Goal: Information Seeking & Learning: Learn about a topic

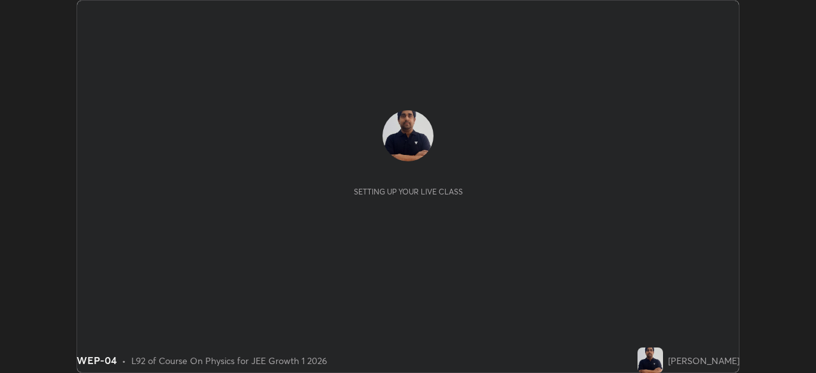
scroll to position [373, 816]
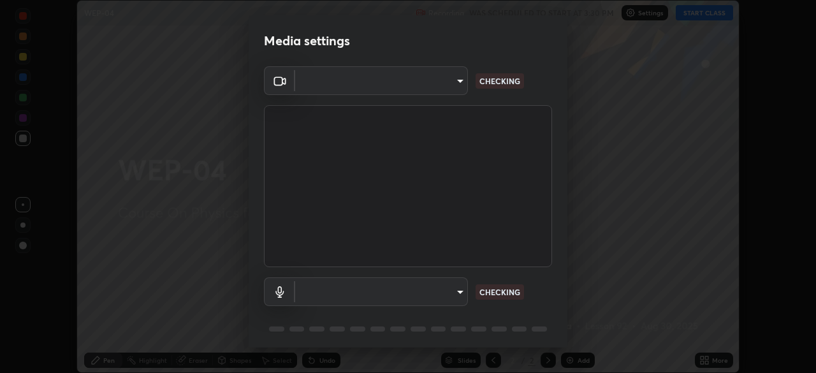
type input "6dd7f26dd43dc758996b1cf006e2949f7a02bee9d132d5f3f41e5eef0e7c266f"
type input "communications"
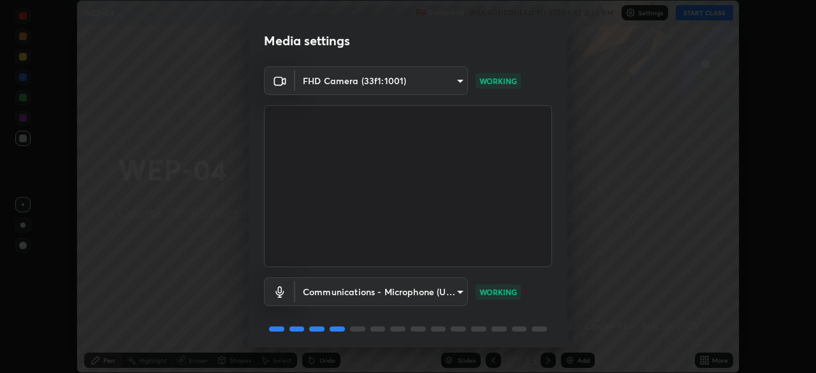
scroll to position [45, 0]
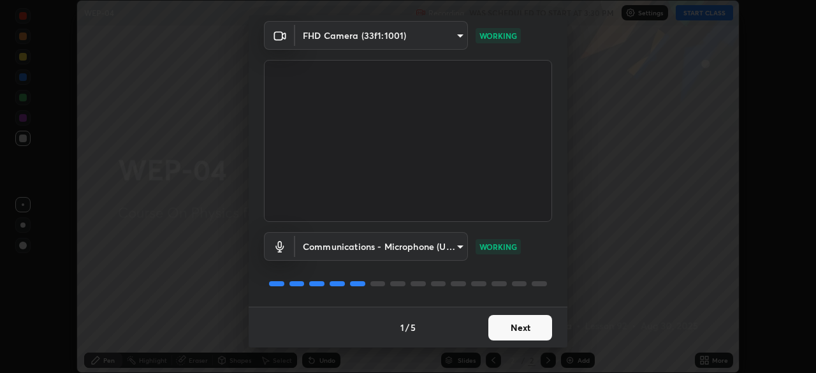
click at [510, 332] on button "Next" at bounding box center [521, 328] width 64 height 26
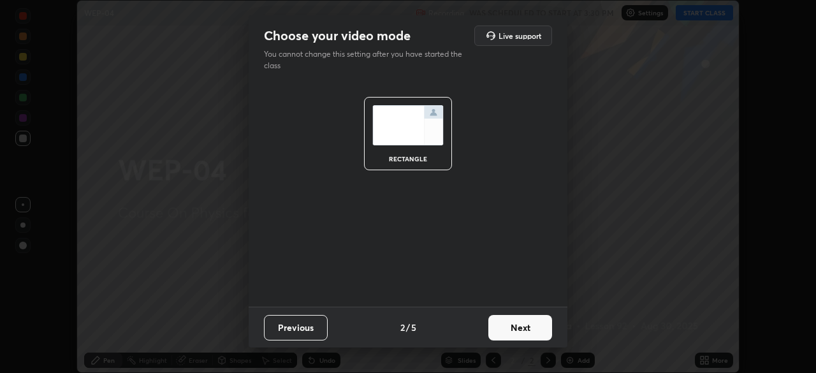
click at [515, 332] on button "Next" at bounding box center [521, 328] width 64 height 26
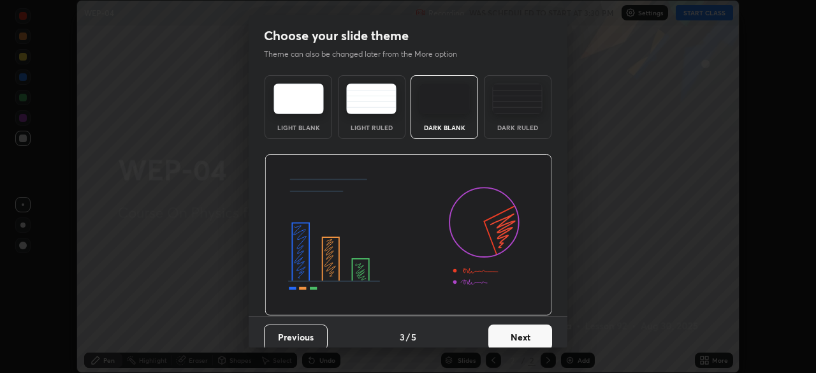
click at [516, 338] on button "Next" at bounding box center [521, 338] width 64 height 26
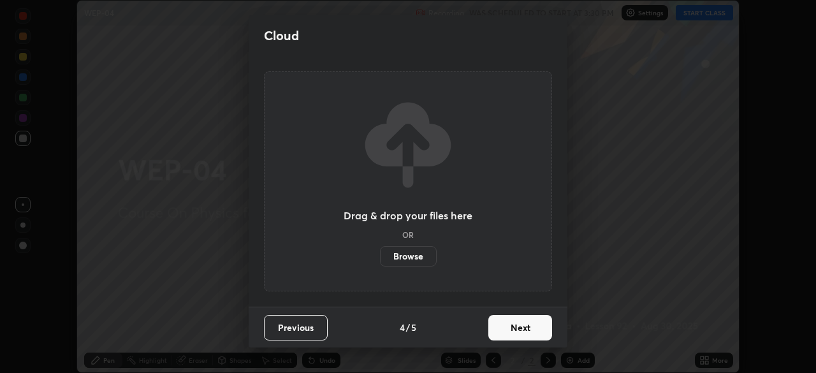
click at [513, 334] on button "Next" at bounding box center [521, 328] width 64 height 26
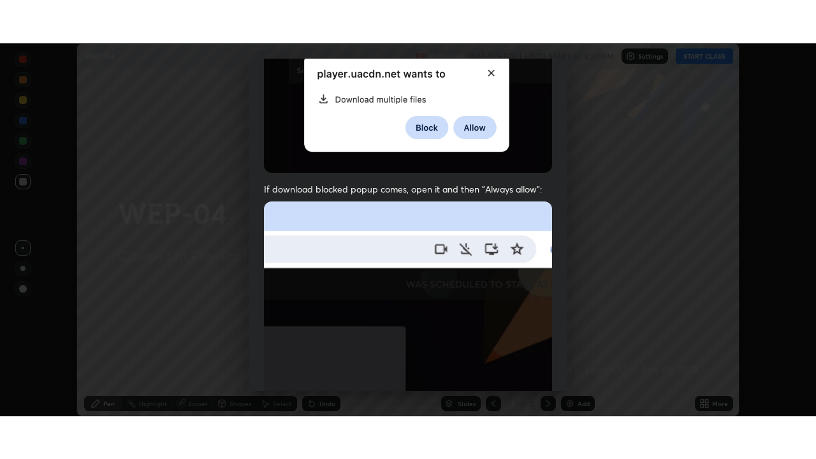
scroll to position [306, 0]
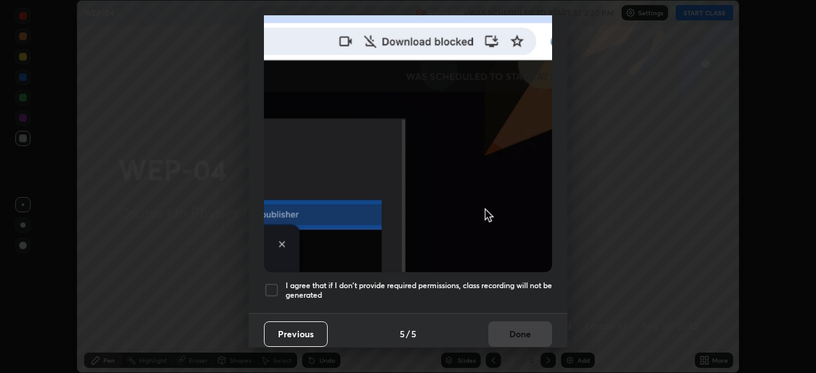
click at [274, 284] on div at bounding box center [271, 290] width 15 height 15
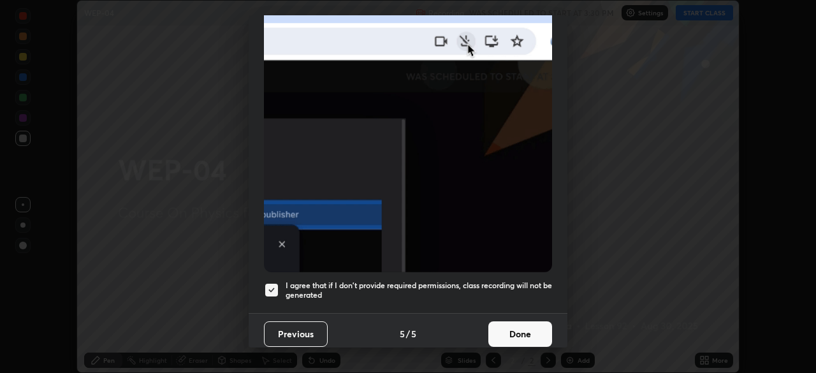
click at [508, 335] on button "Done" at bounding box center [521, 334] width 64 height 26
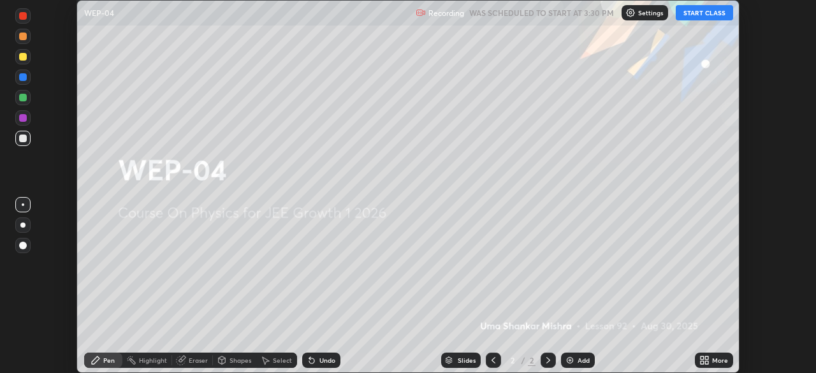
click at [702, 10] on button "START CLASS" at bounding box center [704, 12] width 57 height 15
click at [707, 362] on icon at bounding box center [706, 362] width 3 height 3
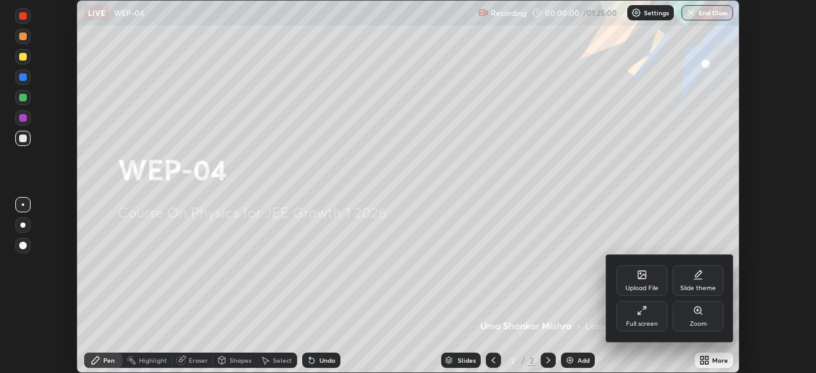
click at [643, 321] on div "Full screen" at bounding box center [642, 324] width 32 height 6
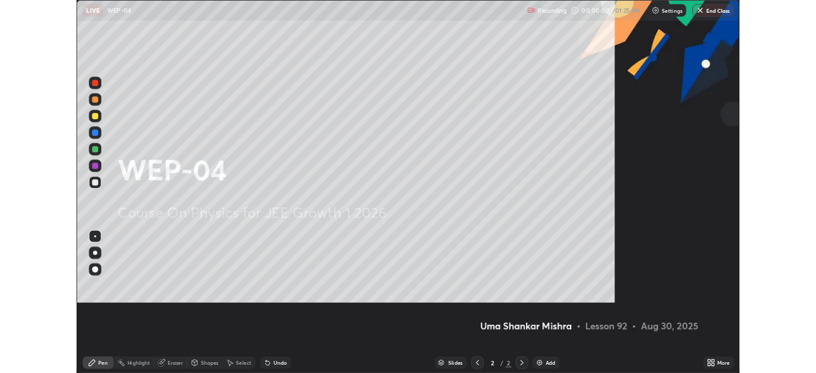
scroll to position [459, 816]
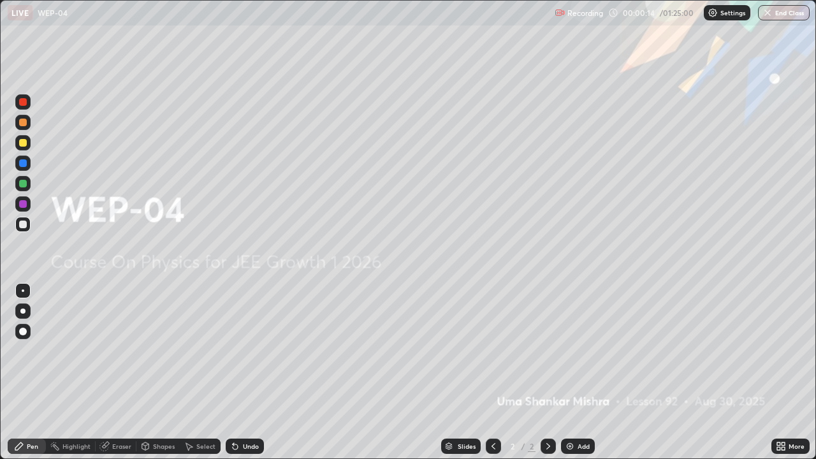
click at [569, 372] on img at bounding box center [570, 446] width 10 height 10
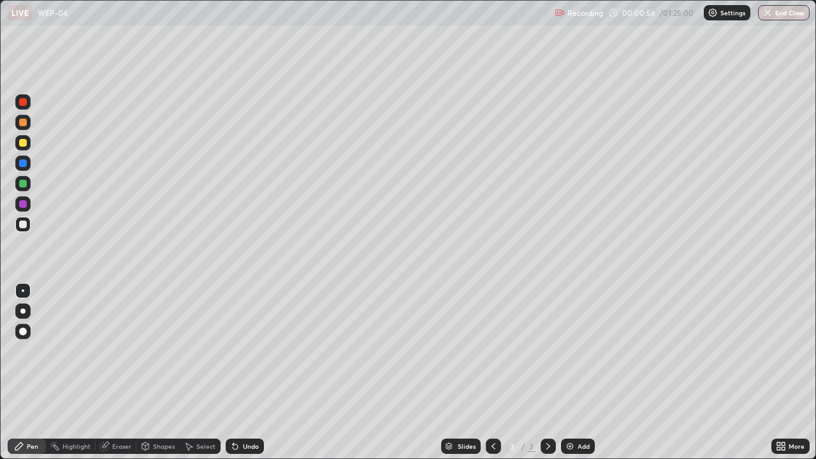
click at [547, 372] on icon at bounding box center [548, 446] width 10 height 10
click at [549, 372] on icon at bounding box center [548, 446] width 10 height 10
click at [126, 372] on div "Eraser" at bounding box center [116, 446] width 41 height 15
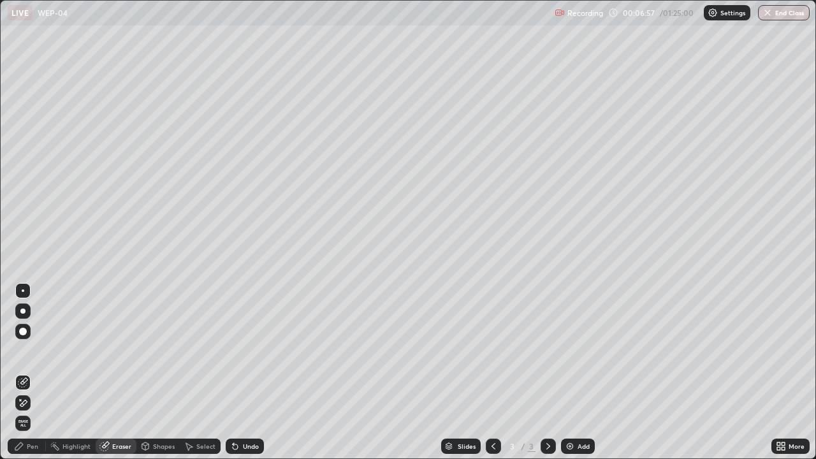
click at [33, 372] on div "Pen" at bounding box center [32, 446] width 11 height 6
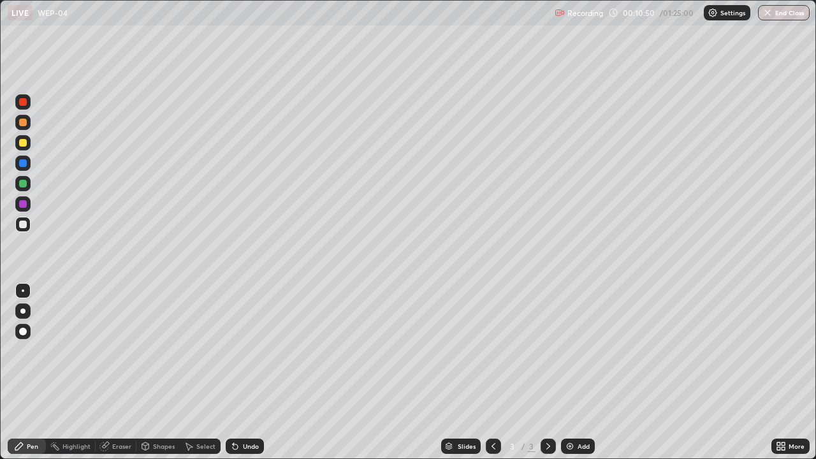
click at [27, 230] on div at bounding box center [22, 224] width 15 height 15
click at [24, 205] on div at bounding box center [23, 204] width 8 height 8
click at [22, 227] on div at bounding box center [23, 225] width 8 height 8
click at [23, 225] on div at bounding box center [23, 225] width 8 height 8
click at [23, 145] on div at bounding box center [23, 143] width 8 height 8
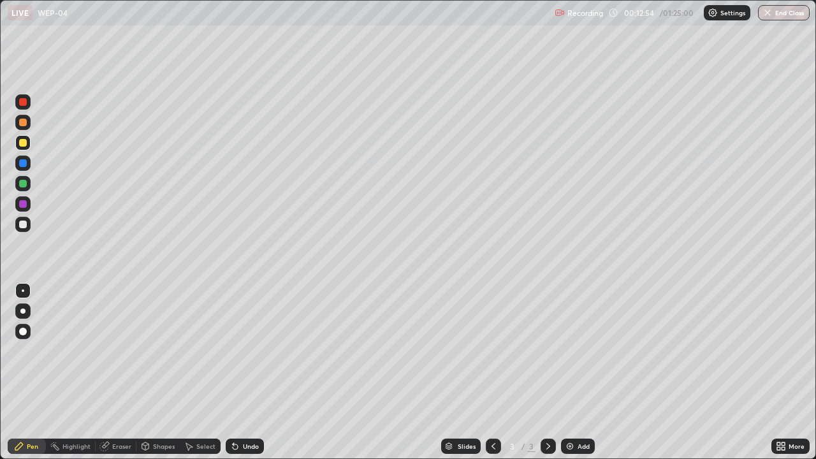
click at [23, 227] on div at bounding box center [23, 225] width 8 height 8
click at [24, 105] on div at bounding box center [23, 102] width 8 height 8
click at [24, 228] on div at bounding box center [23, 225] width 8 height 8
click at [23, 103] on div at bounding box center [23, 102] width 8 height 8
click at [26, 228] on div at bounding box center [22, 224] width 15 height 15
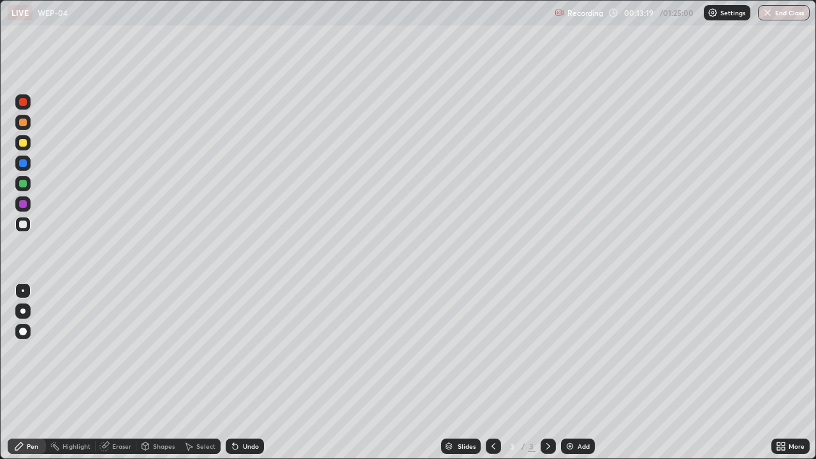
click at [24, 209] on div at bounding box center [22, 203] width 15 height 15
click at [24, 229] on div at bounding box center [22, 224] width 15 height 15
click at [23, 184] on div at bounding box center [23, 184] width 8 height 8
click at [21, 205] on div at bounding box center [23, 204] width 8 height 8
click at [548, 372] on icon at bounding box center [548, 446] width 10 height 10
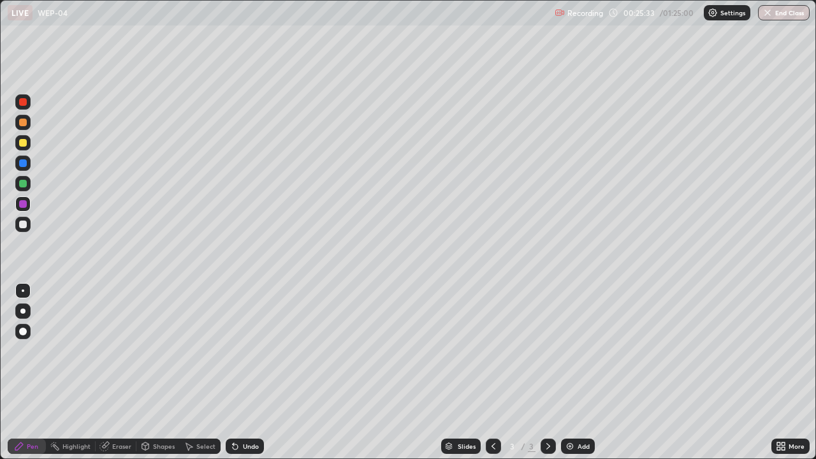
click at [571, 372] on div "Add" at bounding box center [578, 446] width 34 height 15
click at [492, 372] on icon at bounding box center [494, 446] width 10 height 10
click at [544, 372] on icon at bounding box center [548, 446] width 10 height 10
click at [24, 228] on div at bounding box center [23, 225] width 8 height 8
click at [20, 145] on div at bounding box center [23, 143] width 8 height 8
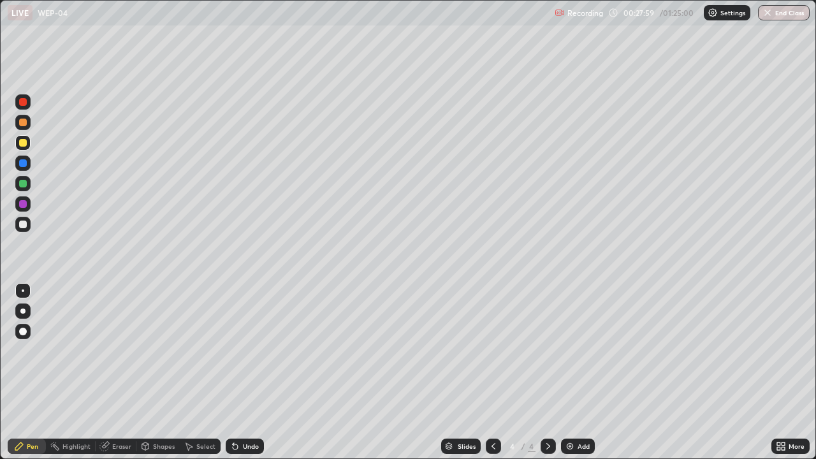
click at [25, 105] on div at bounding box center [23, 102] width 8 height 8
click at [24, 228] on div at bounding box center [23, 225] width 8 height 8
click at [25, 105] on div at bounding box center [23, 102] width 8 height 8
click at [23, 186] on div at bounding box center [23, 184] width 8 height 8
click at [119, 372] on div "Eraser" at bounding box center [121, 446] width 19 height 6
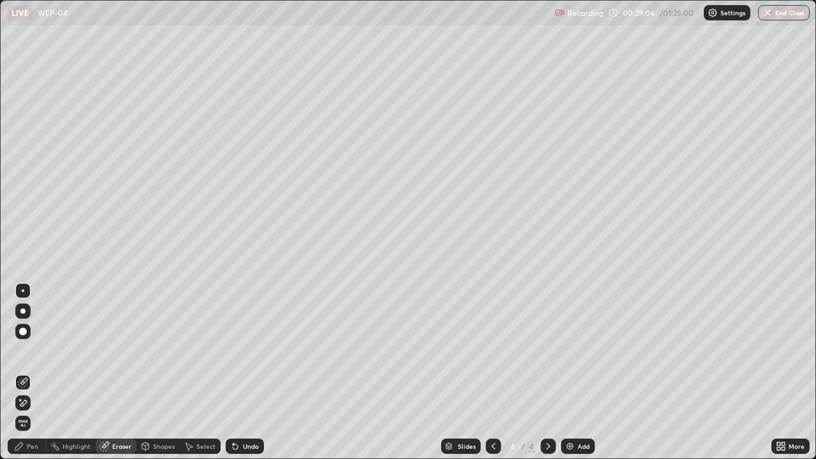
click at [27, 372] on div "Pen" at bounding box center [32, 446] width 11 height 6
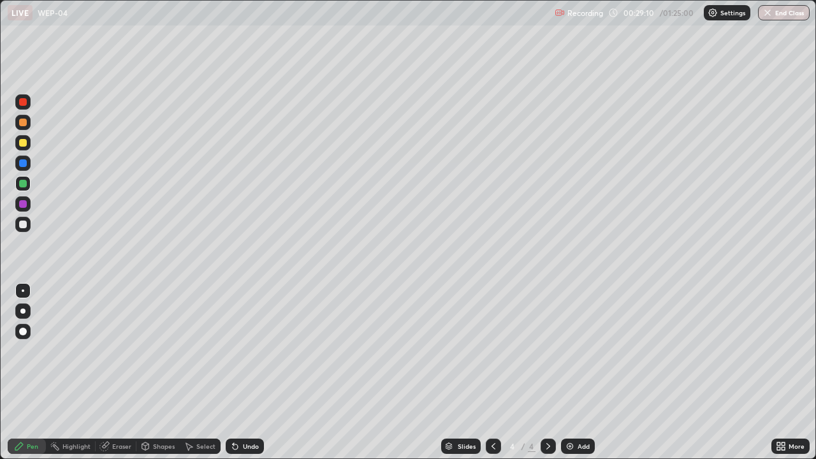
click at [24, 227] on div at bounding box center [23, 225] width 8 height 8
click at [24, 145] on div at bounding box center [23, 143] width 8 height 8
click at [24, 206] on div at bounding box center [23, 204] width 8 height 8
click at [117, 372] on div "Eraser" at bounding box center [121, 446] width 19 height 6
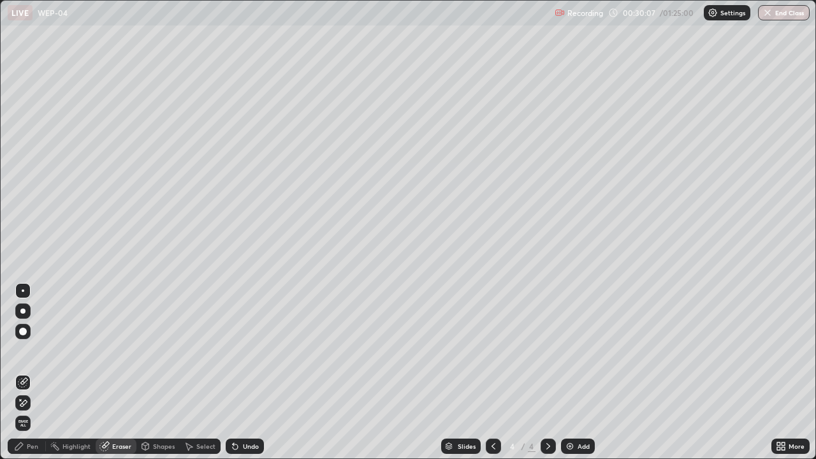
click at [27, 372] on div "Pen" at bounding box center [27, 446] width 38 height 15
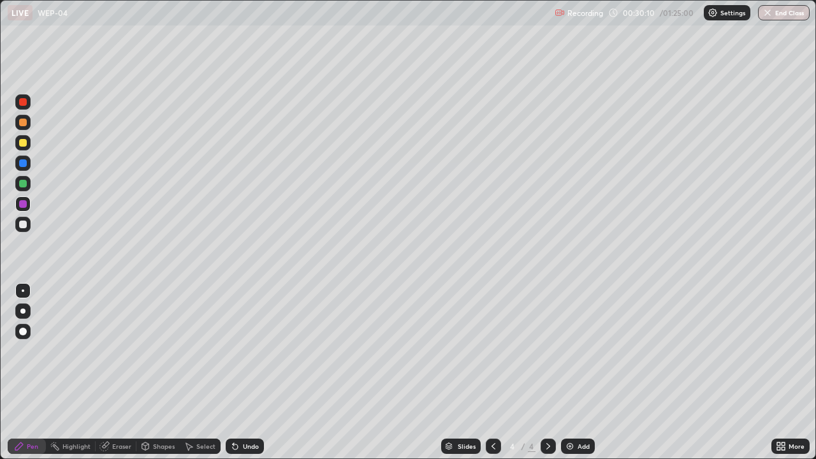
click at [25, 227] on div at bounding box center [23, 225] width 8 height 8
click at [22, 187] on div at bounding box center [23, 184] width 8 height 8
click at [23, 228] on div at bounding box center [23, 225] width 8 height 8
click at [25, 166] on div at bounding box center [23, 163] width 8 height 8
click at [22, 225] on div at bounding box center [23, 225] width 8 height 8
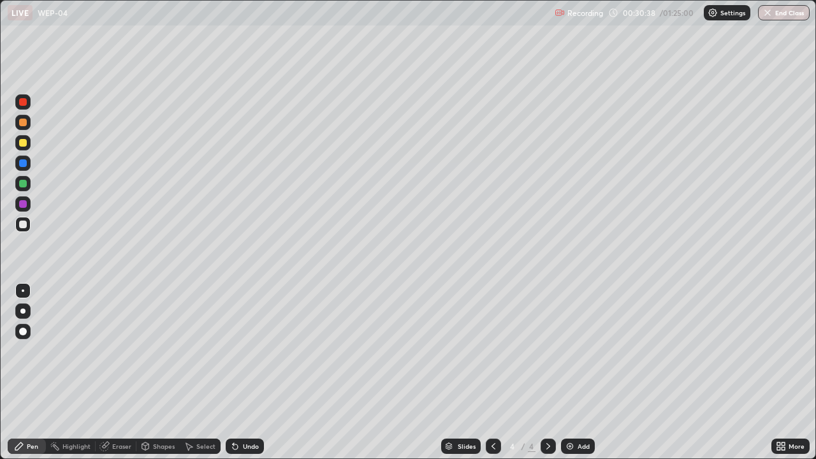
click at [23, 146] on div at bounding box center [23, 143] width 8 height 8
click at [24, 226] on div at bounding box center [23, 225] width 8 height 8
click at [115, 372] on div "Eraser" at bounding box center [116, 446] width 41 height 15
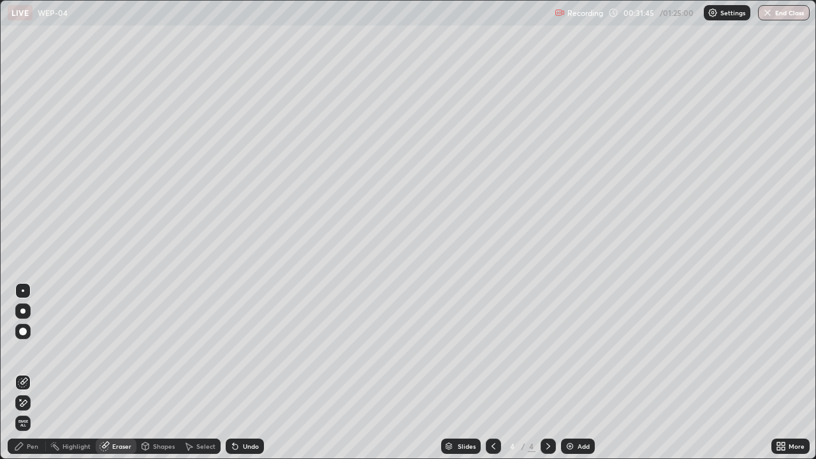
click at [35, 372] on div "Pen" at bounding box center [27, 446] width 38 height 15
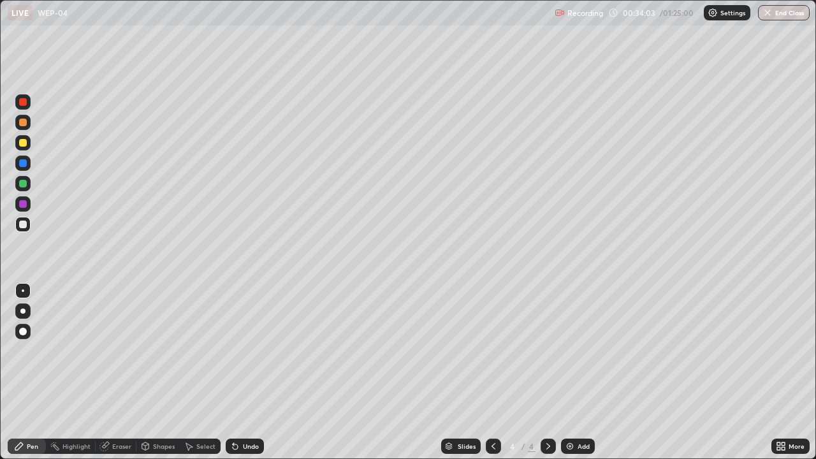
click at [20, 228] on div at bounding box center [23, 225] width 8 height 8
click at [23, 144] on div at bounding box center [23, 143] width 8 height 8
click at [22, 165] on div at bounding box center [23, 163] width 8 height 8
click at [24, 190] on div at bounding box center [22, 183] width 15 height 15
click at [22, 229] on div at bounding box center [22, 224] width 15 height 15
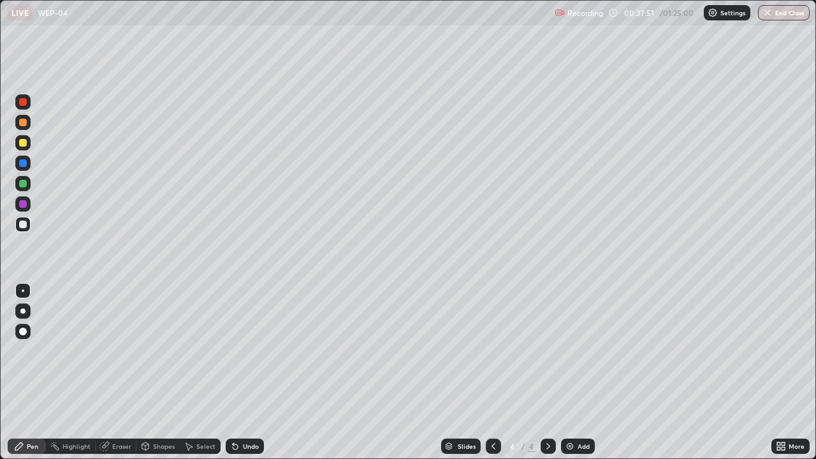
click at [24, 230] on div at bounding box center [22, 224] width 15 height 15
click at [23, 144] on div at bounding box center [23, 143] width 8 height 8
click at [23, 225] on div at bounding box center [23, 225] width 8 height 8
click at [23, 184] on div at bounding box center [23, 184] width 8 height 8
click at [26, 227] on div at bounding box center [23, 225] width 8 height 8
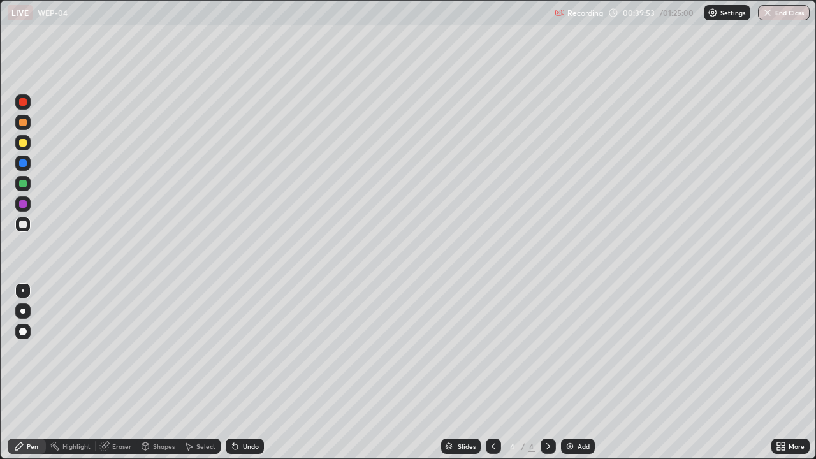
click at [27, 150] on div at bounding box center [22, 143] width 15 height 20
click at [569, 372] on img at bounding box center [570, 446] width 10 height 10
click at [23, 225] on div at bounding box center [23, 225] width 8 height 8
click at [23, 144] on div at bounding box center [23, 143] width 8 height 8
click at [110, 372] on div "Eraser" at bounding box center [116, 446] width 41 height 15
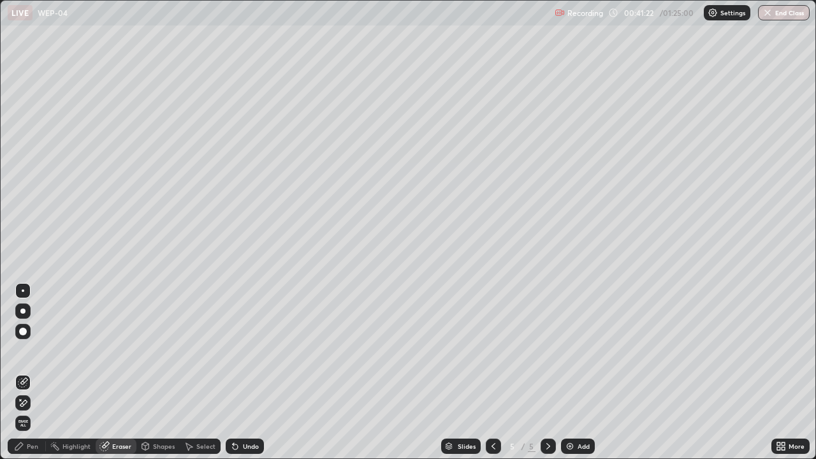
click at [29, 372] on div "Pen" at bounding box center [27, 446] width 38 height 15
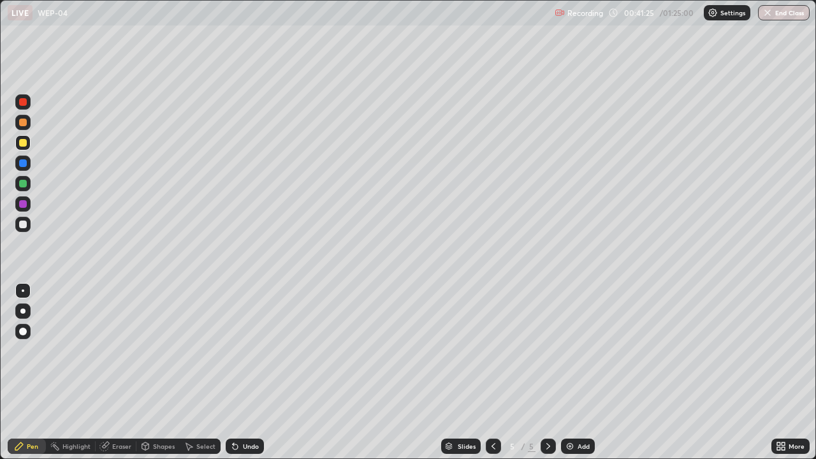
click at [24, 227] on div at bounding box center [23, 225] width 8 height 8
click at [24, 226] on div at bounding box center [23, 225] width 8 height 8
click at [23, 164] on div at bounding box center [23, 163] width 8 height 8
click at [21, 227] on div at bounding box center [23, 225] width 8 height 8
click at [24, 102] on div at bounding box center [23, 102] width 8 height 8
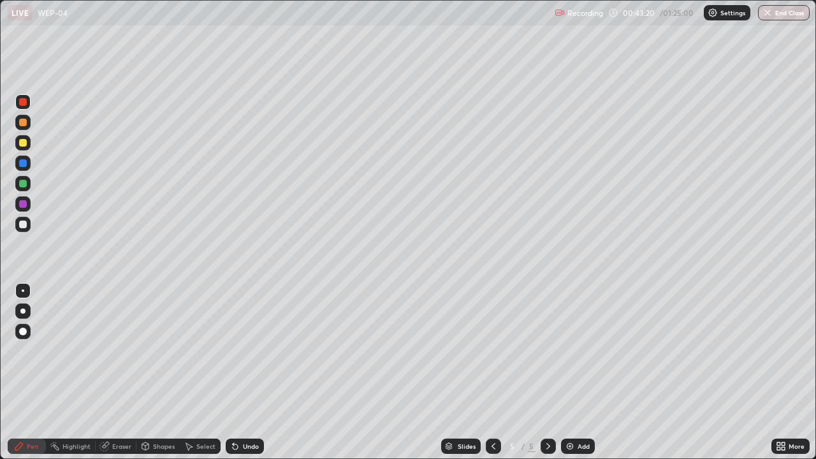
click at [29, 230] on div at bounding box center [22, 224] width 15 height 15
click at [22, 144] on div at bounding box center [23, 143] width 8 height 8
click at [22, 222] on div at bounding box center [23, 225] width 8 height 8
click at [25, 205] on div at bounding box center [23, 204] width 8 height 8
click at [23, 148] on div at bounding box center [22, 142] width 15 height 15
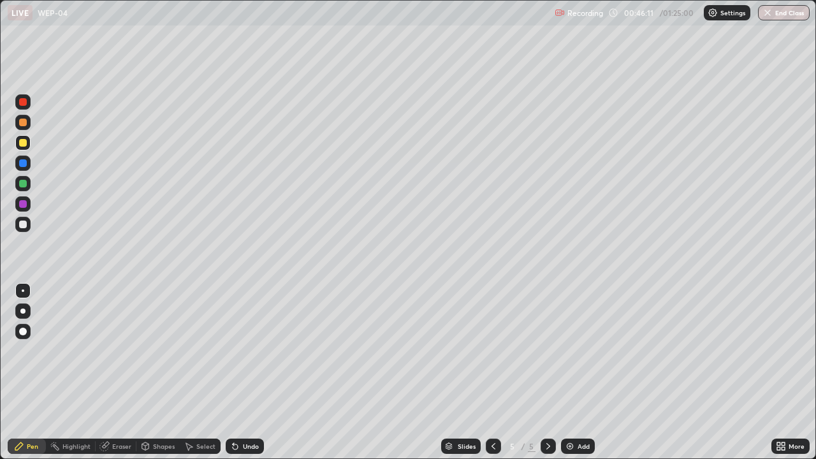
click at [486, 372] on div at bounding box center [493, 446] width 15 height 15
click at [545, 372] on div at bounding box center [548, 447] width 15 height 26
click at [115, 372] on div "Eraser" at bounding box center [116, 446] width 41 height 15
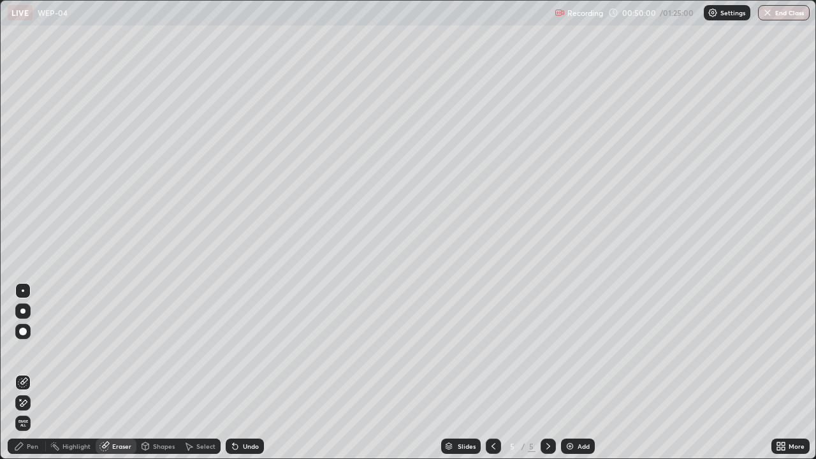
click at [33, 372] on div "Pen" at bounding box center [27, 446] width 38 height 15
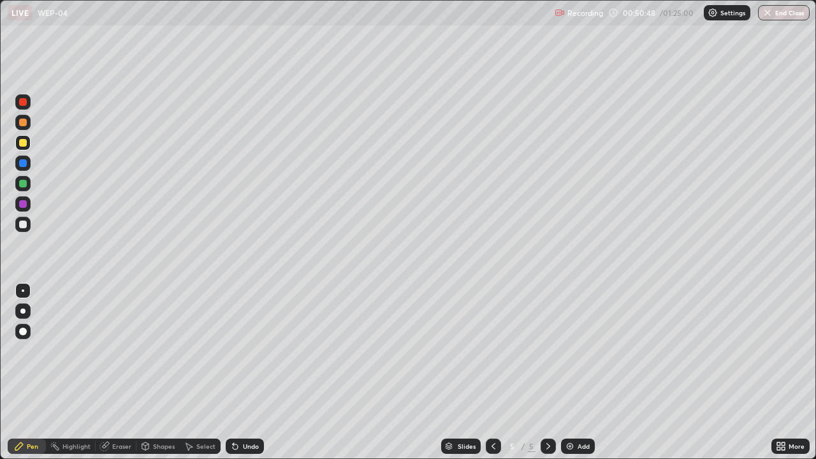
click at [24, 104] on div at bounding box center [23, 102] width 8 height 8
click at [24, 147] on div at bounding box center [22, 142] width 15 height 15
click at [495, 372] on div at bounding box center [493, 446] width 15 height 15
click at [547, 372] on icon at bounding box center [548, 446] width 10 height 10
click at [21, 145] on div at bounding box center [23, 143] width 8 height 8
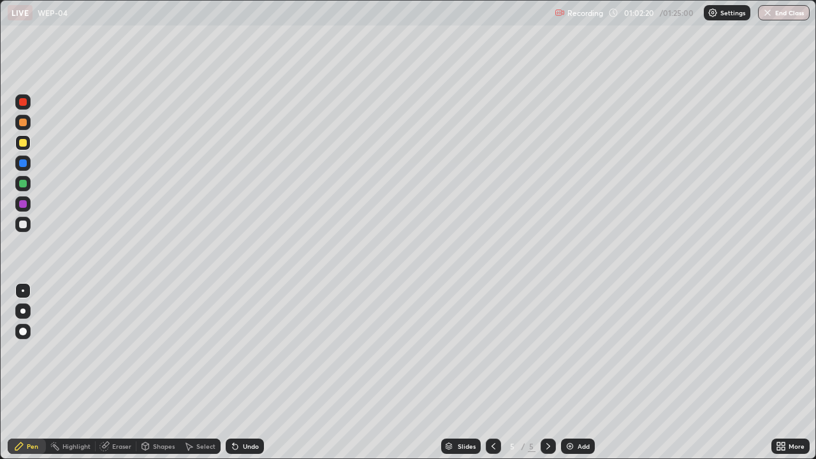
click at [24, 224] on div at bounding box center [23, 225] width 8 height 8
click at [568, 372] on img at bounding box center [570, 446] width 10 height 10
click at [491, 372] on icon at bounding box center [494, 446] width 10 height 10
click at [546, 372] on icon at bounding box center [548, 446] width 10 height 10
click at [23, 144] on div at bounding box center [23, 143] width 8 height 8
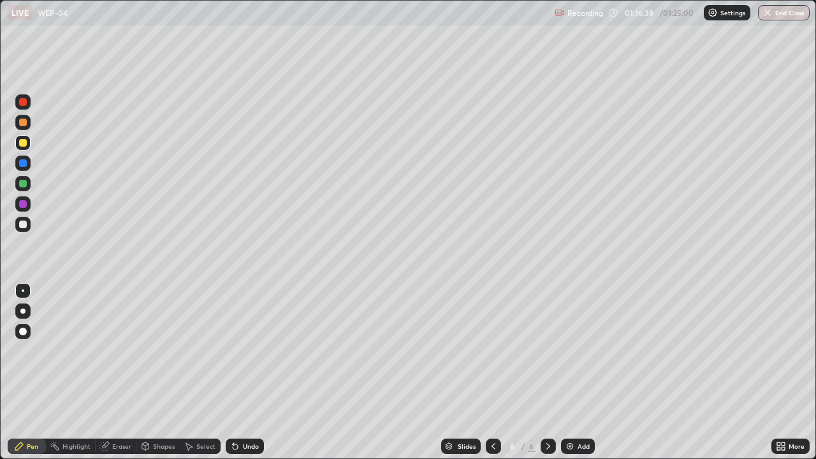
click at [24, 225] on div at bounding box center [23, 225] width 8 height 8
click at [20, 107] on div at bounding box center [22, 101] width 15 height 15
click at [24, 228] on div at bounding box center [23, 225] width 8 height 8
click at [22, 230] on div at bounding box center [22, 224] width 15 height 15
click at [23, 144] on div at bounding box center [23, 143] width 8 height 8
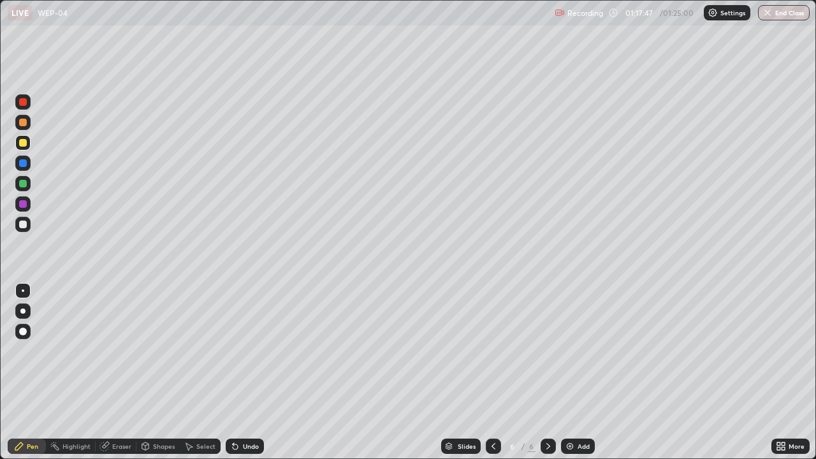
click at [118, 372] on div "Eraser" at bounding box center [121, 446] width 19 height 6
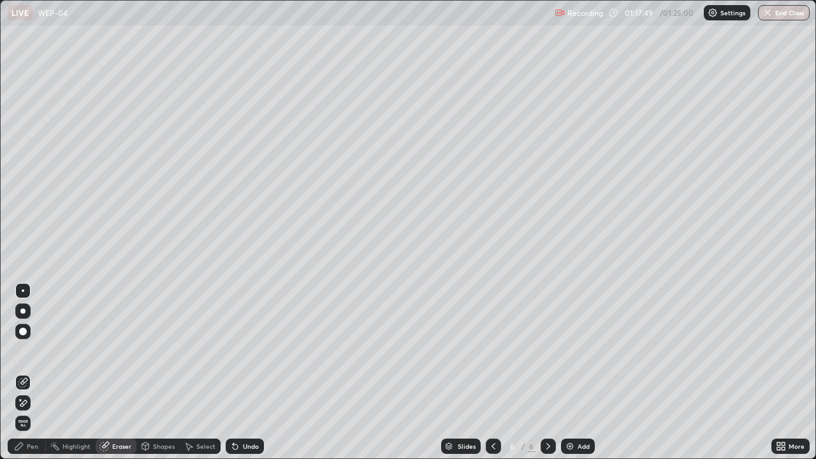
click at [31, 372] on div "Pen" at bounding box center [32, 446] width 11 height 6
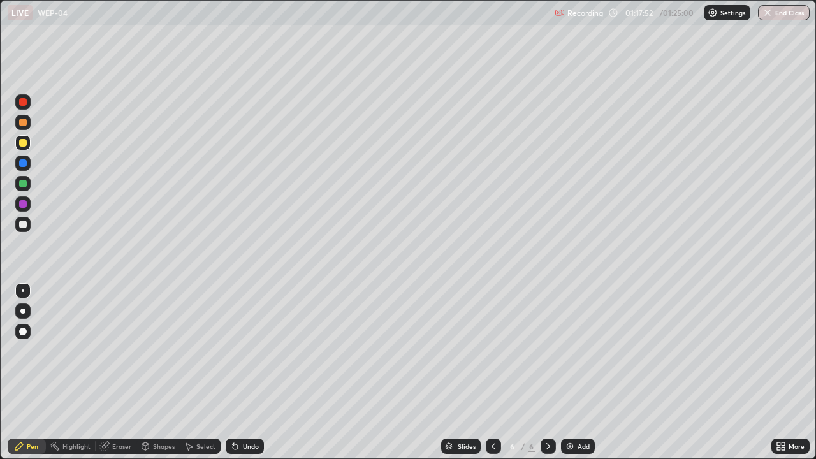
click at [115, 372] on div "Eraser" at bounding box center [116, 446] width 41 height 15
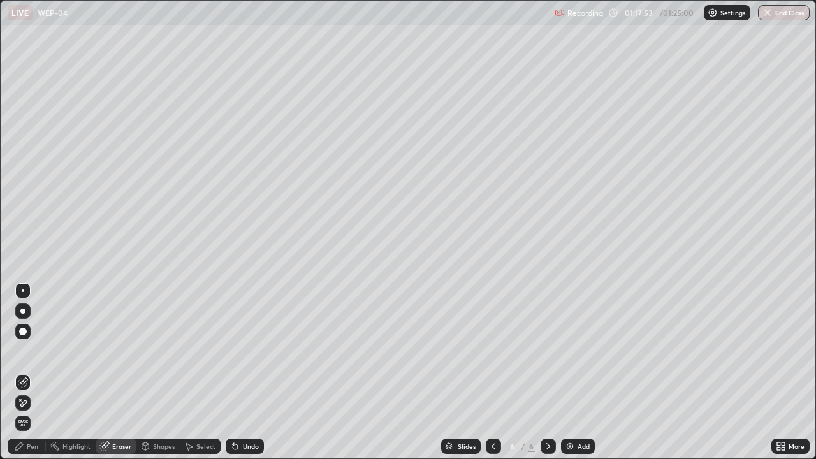
click at [29, 372] on div "Pen" at bounding box center [27, 446] width 38 height 15
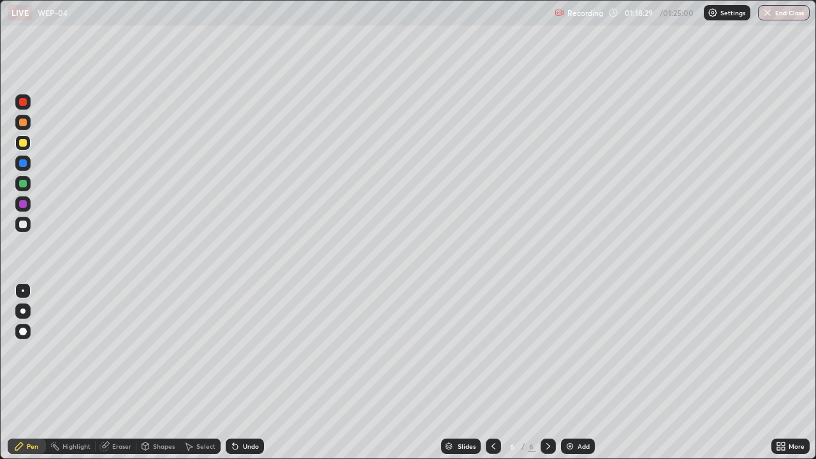
click at [112, 372] on div "Eraser" at bounding box center [116, 446] width 41 height 15
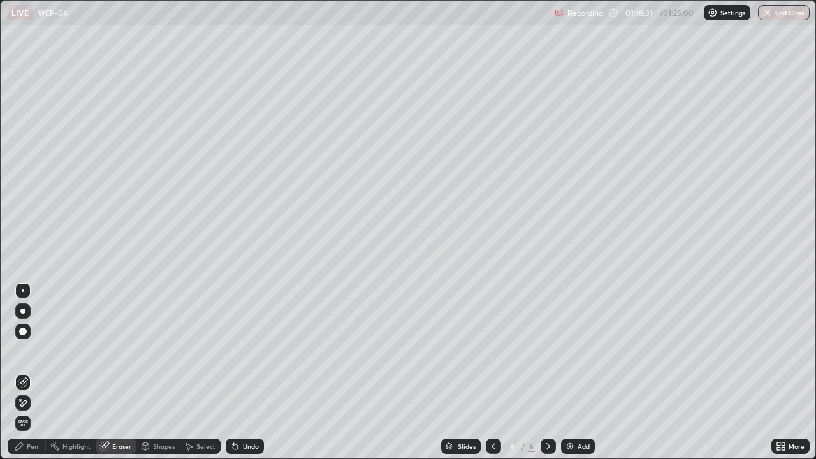
click at [31, 372] on div "Pen" at bounding box center [27, 446] width 38 height 15
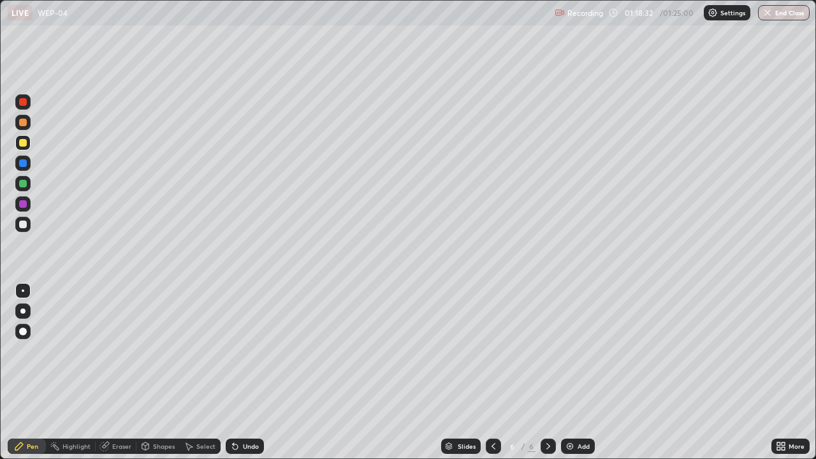
click at [23, 148] on div at bounding box center [22, 142] width 15 height 15
click at [27, 230] on div at bounding box center [22, 224] width 15 height 15
click at [120, 372] on div "Eraser" at bounding box center [121, 446] width 19 height 6
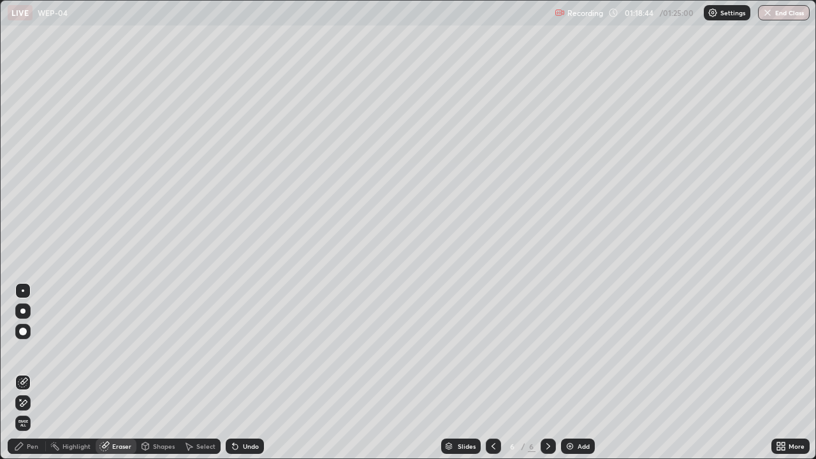
click at [34, 372] on div "Pen" at bounding box center [32, 446] width 11 height 6
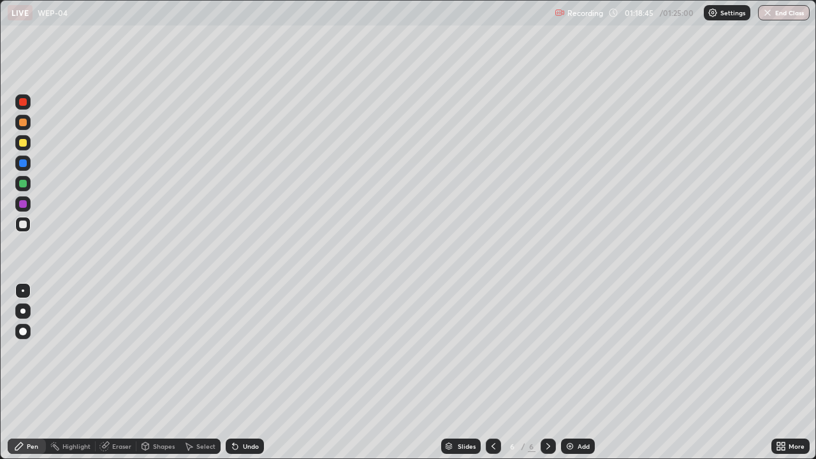
click at [24, 145] on div at bounding box center [23, 143] width 8 height 8
click at [124, 372] on div "Eraser" at bounding box center [121, 446] width 19 height 6
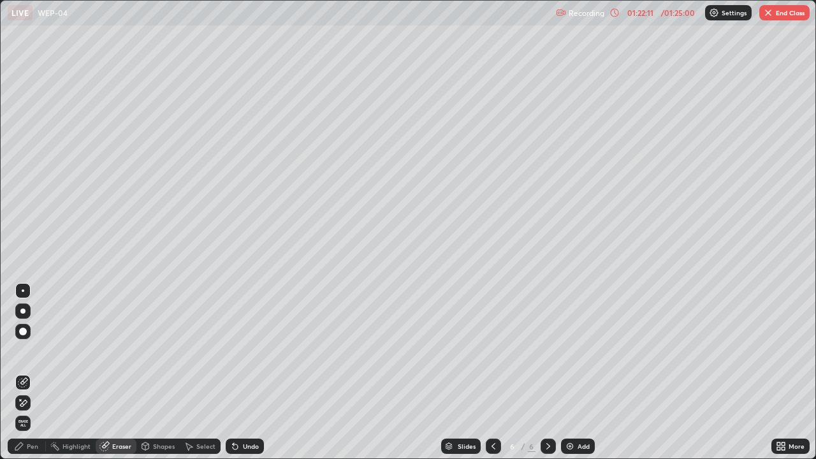
click at [36, 372] on div "Pen" at bounding box center [27, 446] width 38 height 15
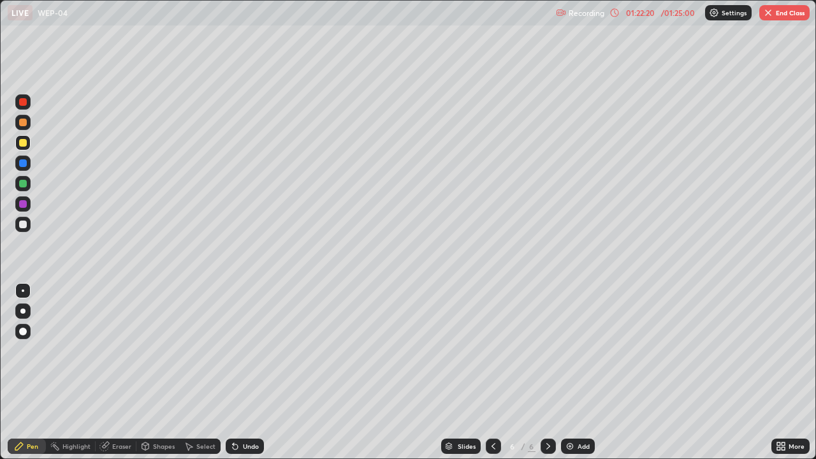
click at [22, 203] on div at bounding box center [23, 204] width 8 height 8
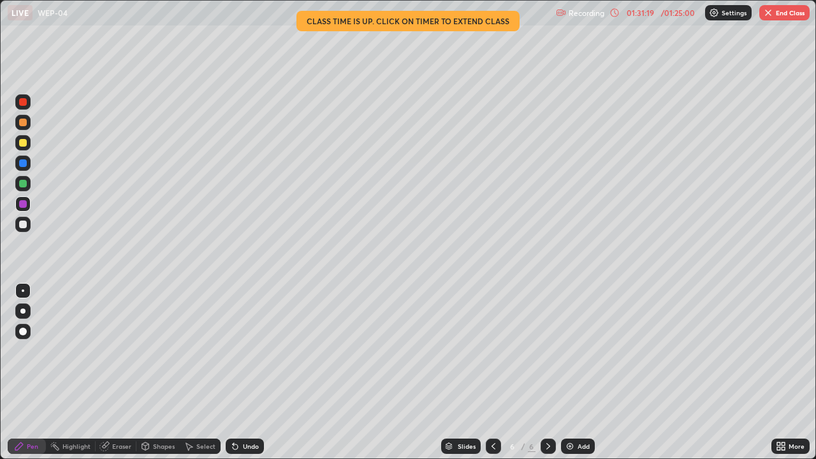
click at [776, 18] on button "End Class" at bounding box center [785, 12] width 50 height 15
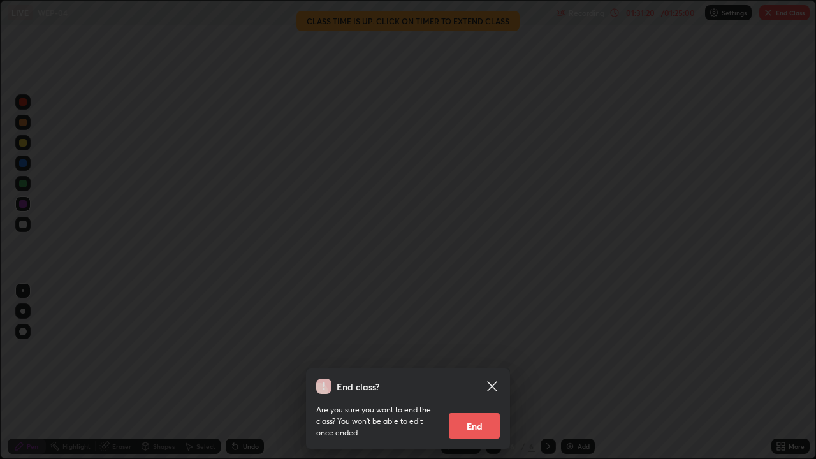
click at [475, 372] on button "End" at bounding box center [474, 426] width 51 height 26
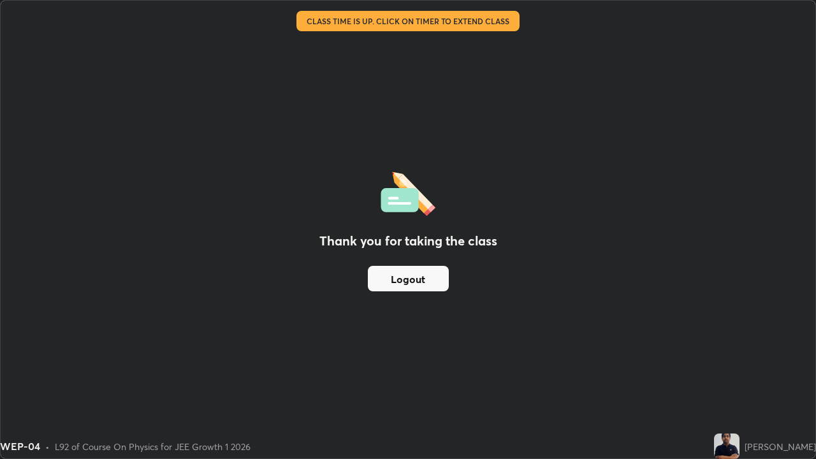
click at [487, 372] on div "WEP-04 • L92 of Course On Physics for JEE Growth 1 2026" at bounding box center [354, 447] width 709 height 26
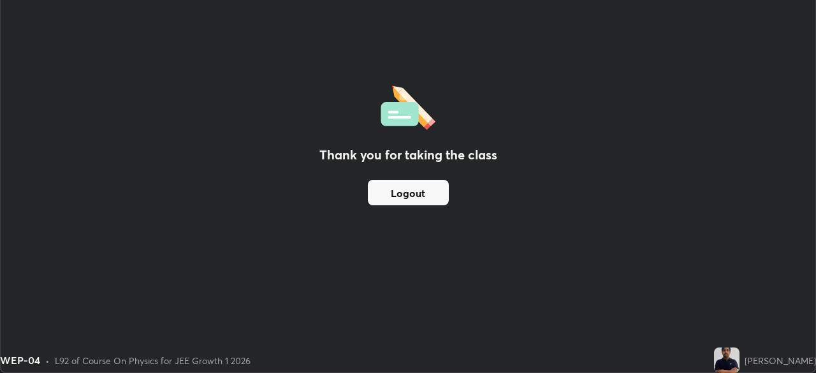
scroll to position [63407, 62964]
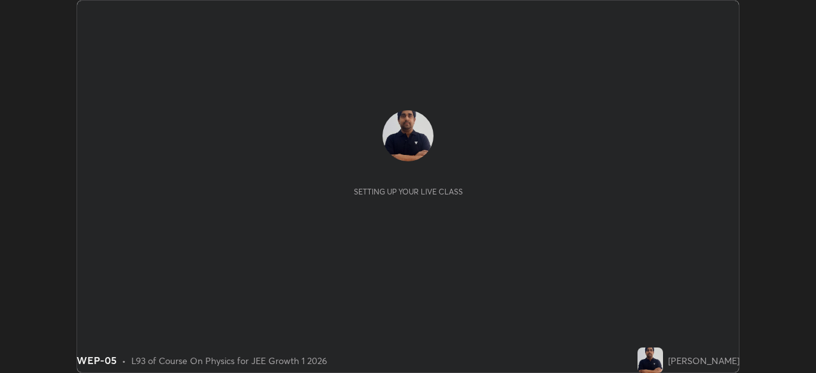
scroll to position [373, 816]
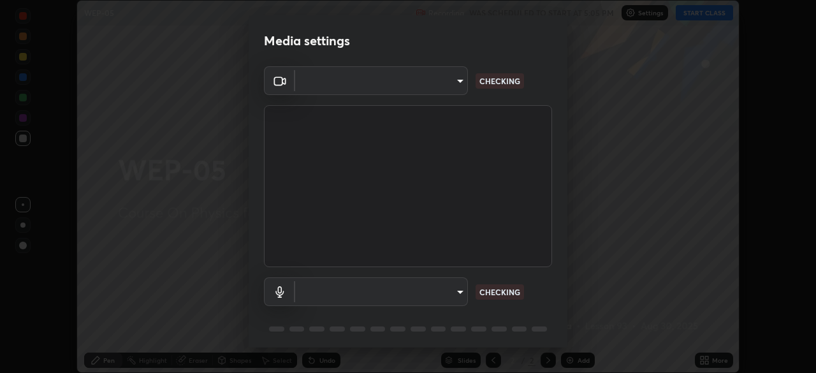
type input "6dd7f26dd43dc758996b1cf006e2949f7a02bee9d132d5f3f41e5eef0e7c266f"
type input "communications"
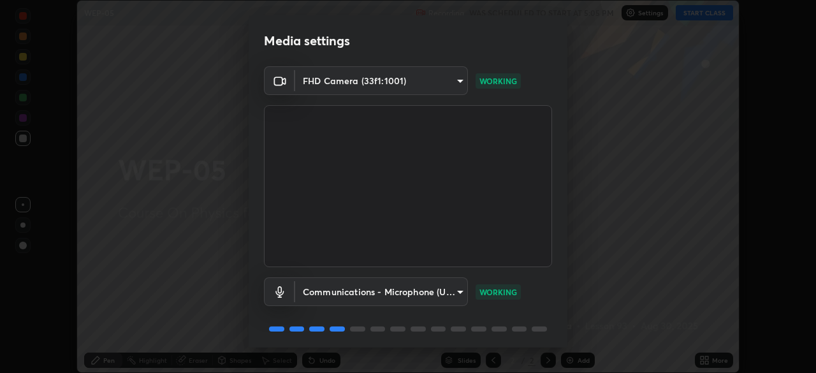
scroll to position [45, 0]
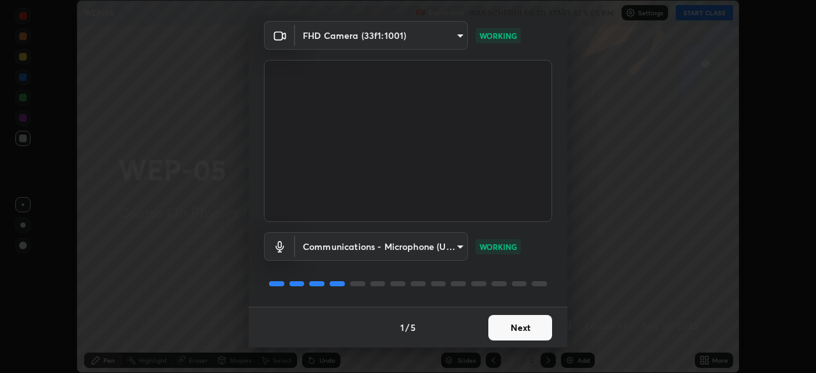
click at [501, 337] on button "Next" at bounding box center [521, 328] width 64 height 26
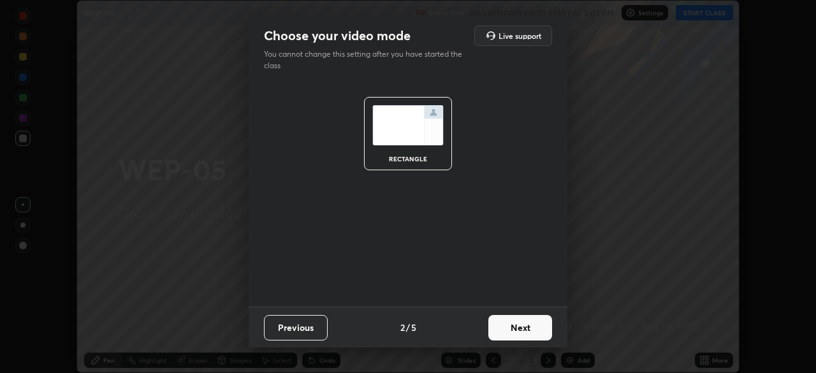
scroll to position [0, 0]
click at [501, 333] on button "Next" at bounding box center [521, 328] width 64 height 26
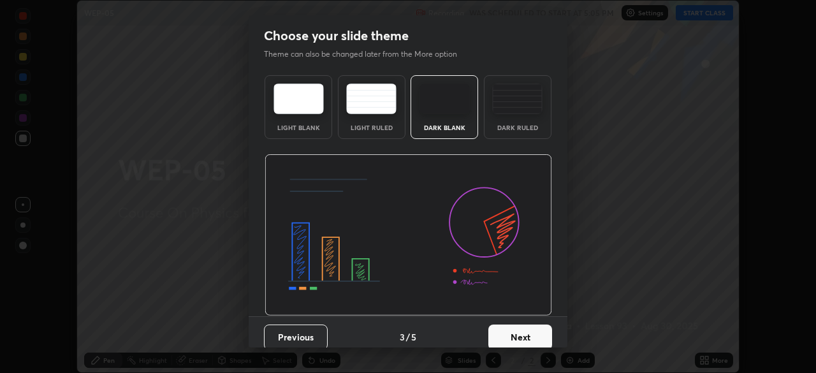
click at [501, 338] on button "Next" at bounding box center [521, 338] width 64 height 26
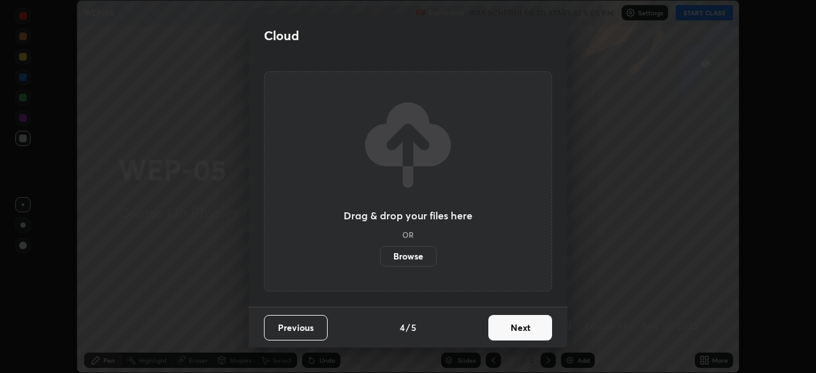
click at [504, 334] on button "Next" at bounding box center [521, 328] width 64 height 26
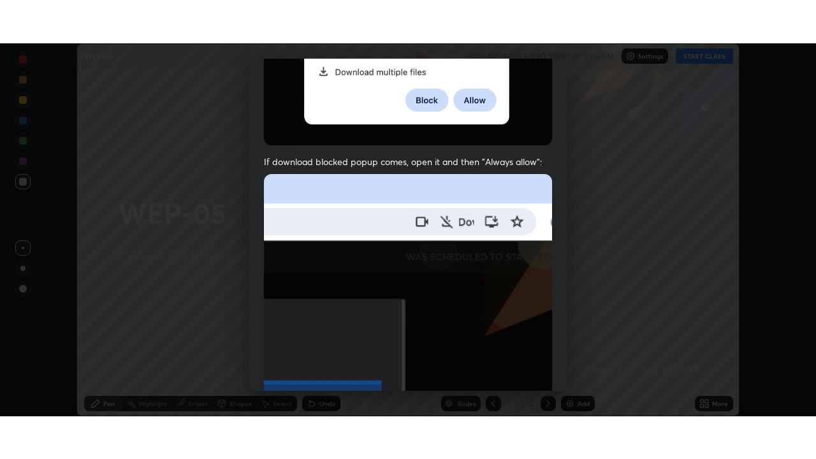
scroll to position [306, 0]
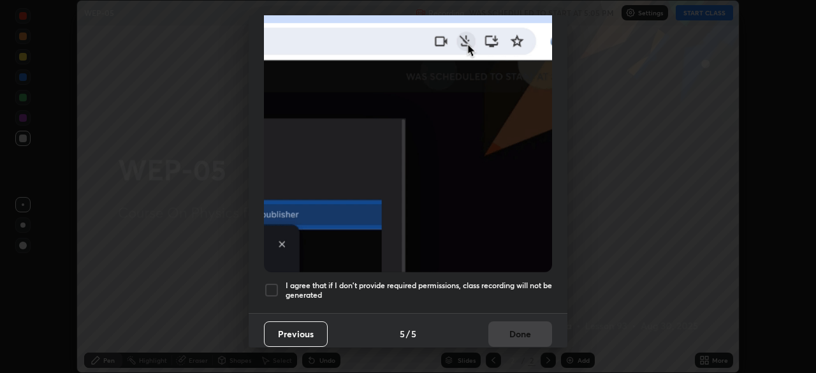
click at [270, 283] on div at bounding box center [271, 290] width 15 height 15
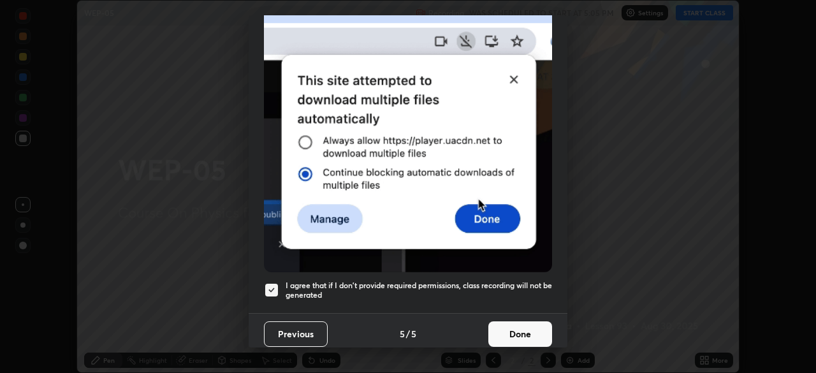
click at [508, 330] on button "Done" at bounding box center [521, 334] width 64 height 26
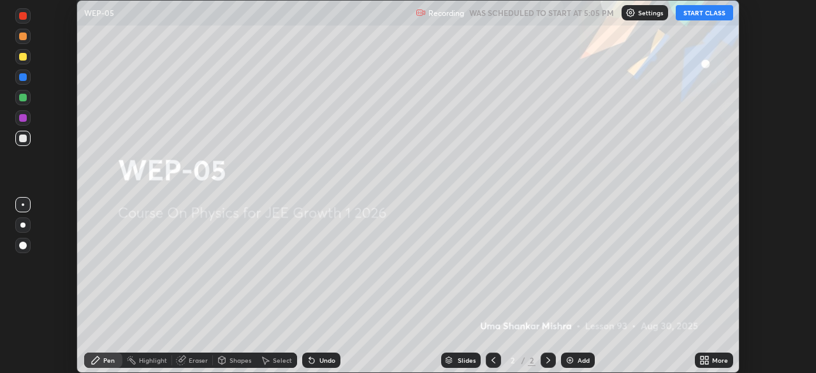
click at [701, 15] on button "START CLASS" at bounding box center [704, 12] width 57 height 15
click at [703, 359] on icon at bounding box center [702, 358] width 3 height 3
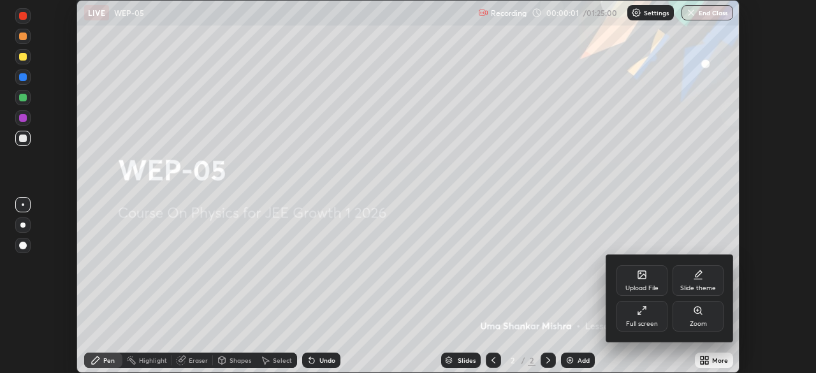
click at [645, 323] on div "Full screen" at bounding box center [642, 324] width 32 height 6
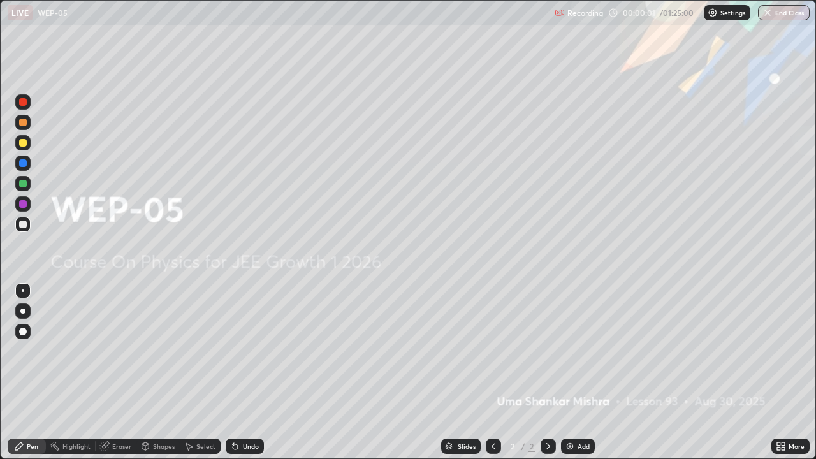
scroll to position [459, 816]
click at [546, 372] on icon at bounding box center [548, 446] width 10 height 10
click at [572, 372] on img at bounding box center [570, 446] width 10 height 10
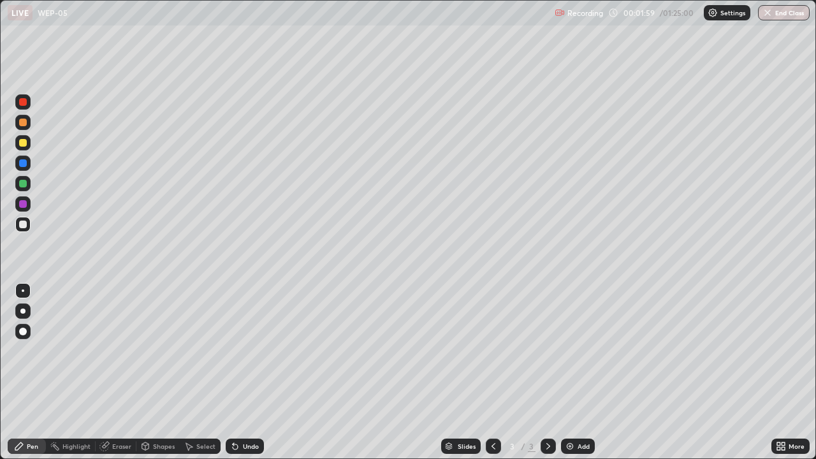
click at [26, 105] on div at bounding box center [22, 101] width 15 height 15
click at [22, 225] on div at bounding box center [23, 225] width 8 height 8
click at [23, 149] on div at bounding box center [22, 142] width 15 height 15
click at [20, 227] on div at bounding box center [23, 225] width 8 height 8
click at [23, 144] on div at bounding box center [23, 143] width 8 height 8
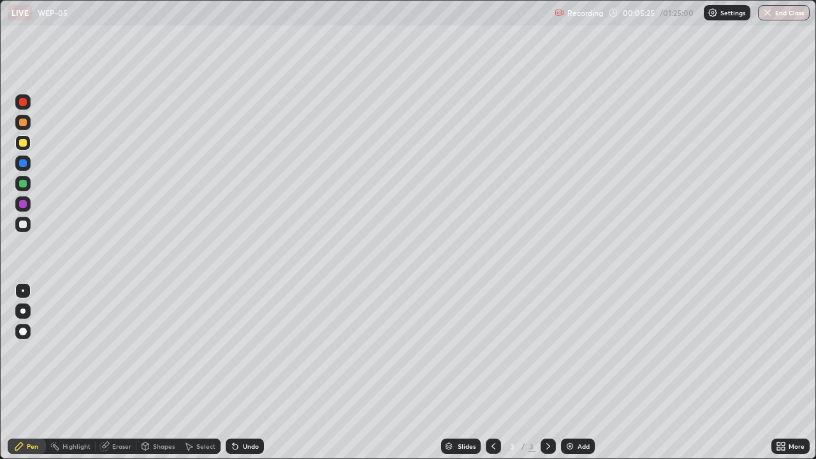
click at [22, 372] on icon at bounding box center [19, 446] width 10 height 10
click at [22, 207] on div at bounding box center [23, 204] width 8 height 8
click at [24, 225] on div at bounding box center [23, 225] width 8 height 8
click at [117, 372] on div "Eraser" at bounding box center [121, 446] width 19 height 6
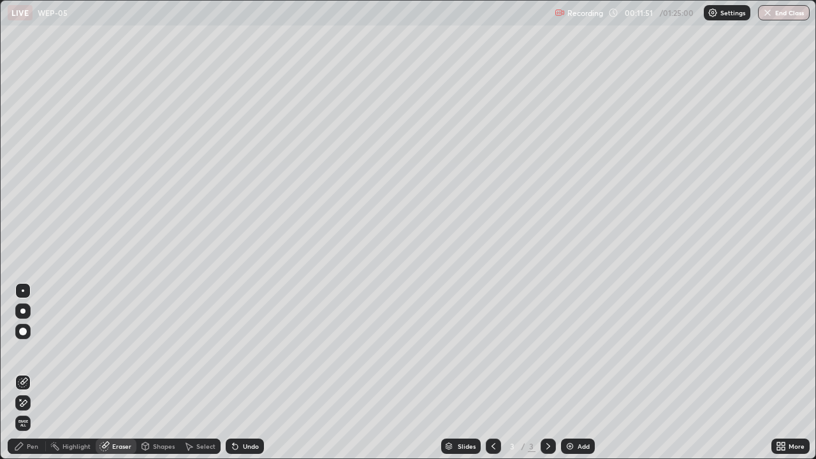
click at [38, 372] on div "Pen" at bounding box center [27, 446] width 38 height 15
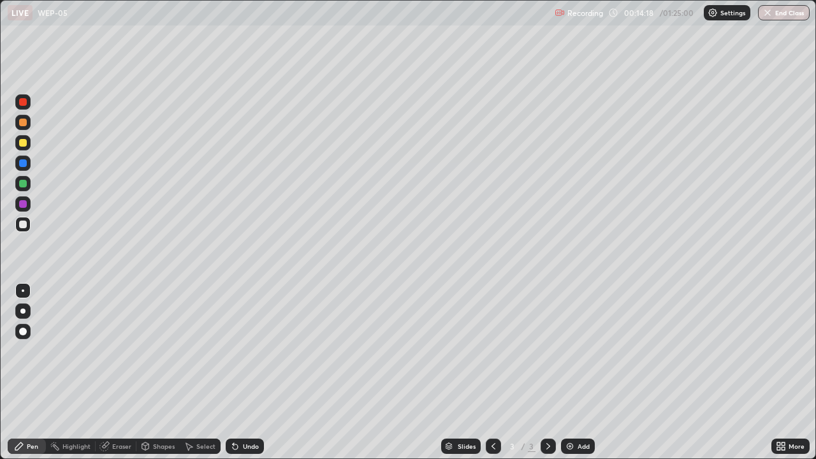
click at [122, 372] on div "Eraser" at bounding box center [121, 446] width 19 height 6
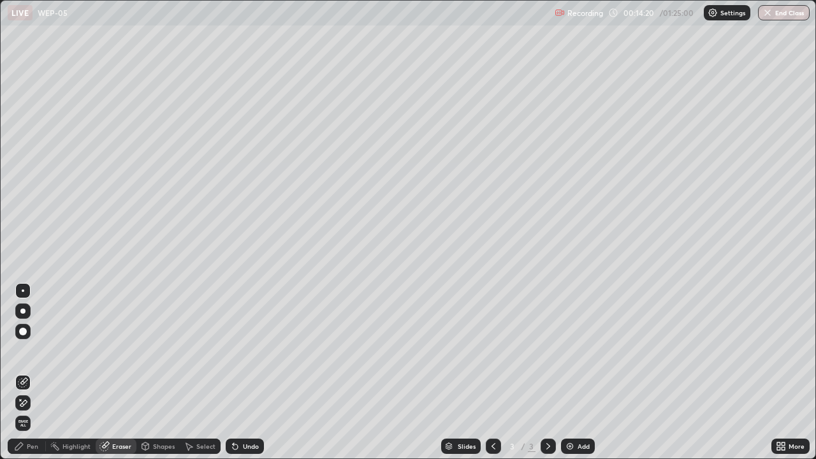
click at [29, 372] on div "Pen" at bounding box center [27, 446] width 38 height 15
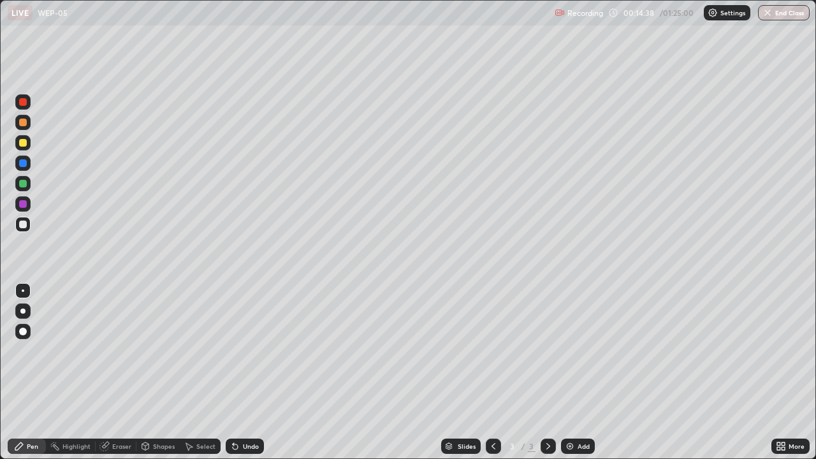
click at [118, 372] on div "Eraser" at bounding box center [121, 446] width 19 height 6
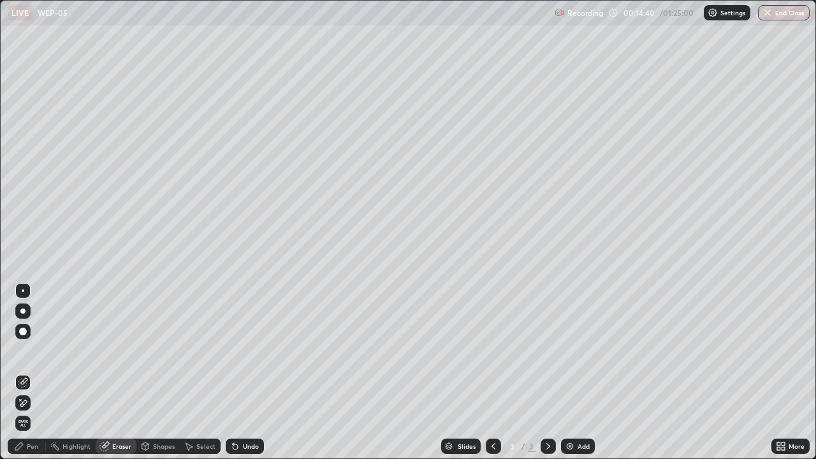
click at [28, 372] on div "Pen" at bounding box center [27, 446] width 38 height 15
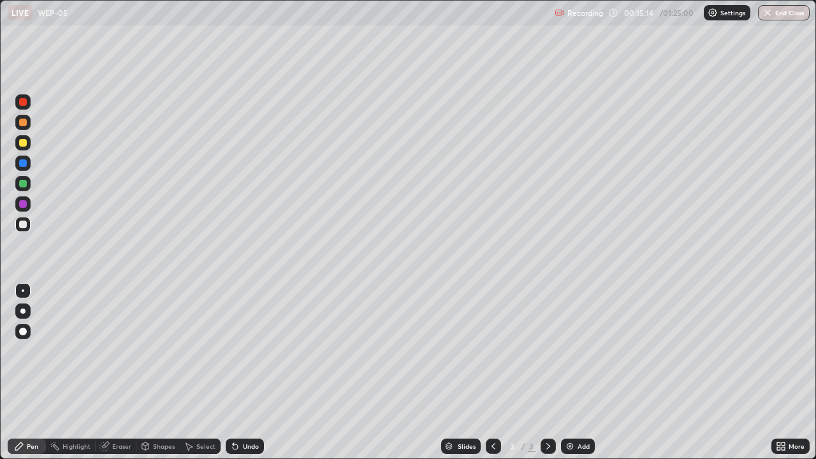
click at [113, 372] on div "Eraser" at bounding box center [116, 446] width 41 height 15
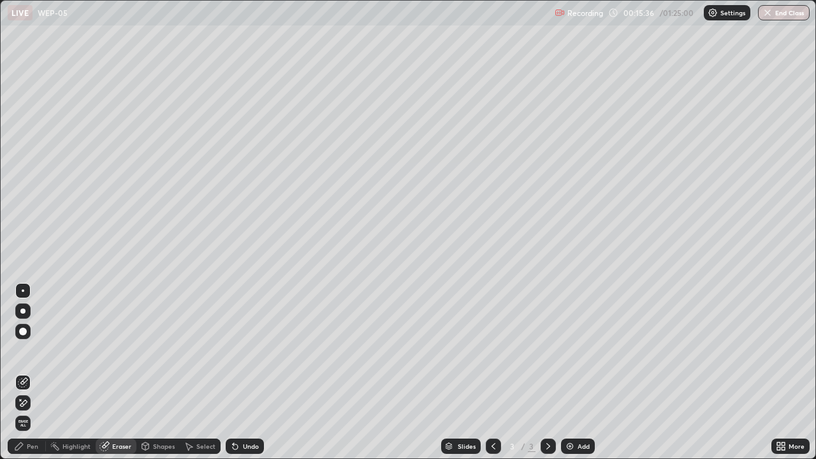
click at [27, 372] on div "Pen" at bounding box center [27, 446] width 38 height 15
